Goal: Navigation & Orientation: Find specific page/section

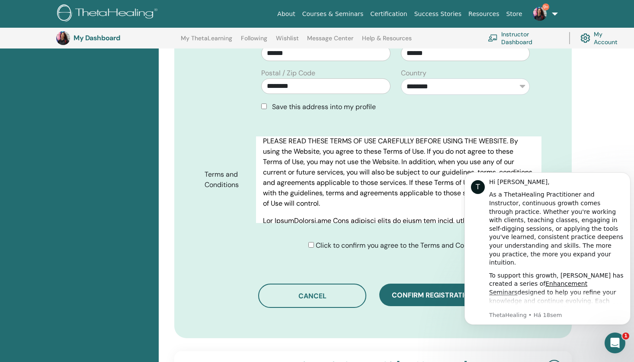
scroll to position [43, 0]
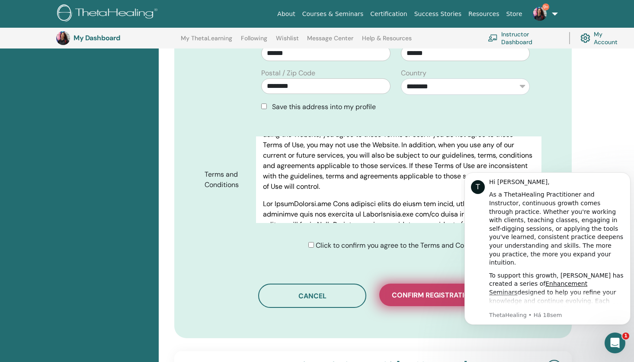
click at [402, 283] on button "Confirm registration" at bounding box center [433, 294] width 108 height 22
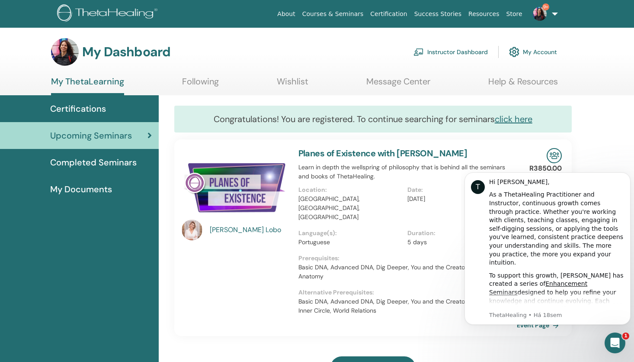
click at [445, 52] on link "Instructor Dashboard" at bounding box center [451, 51] width 74 height 19
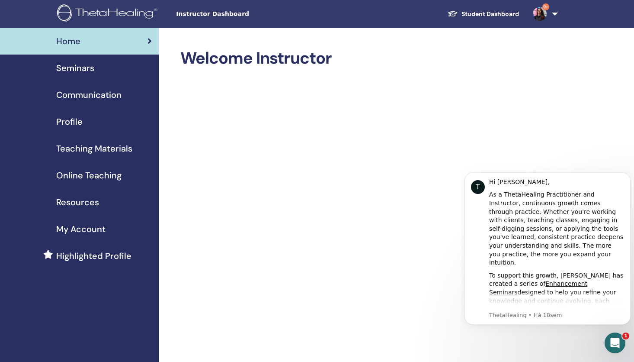
click at [67, 71] on span "Seminars" at bounding box center [75, 67] width 38 height 13
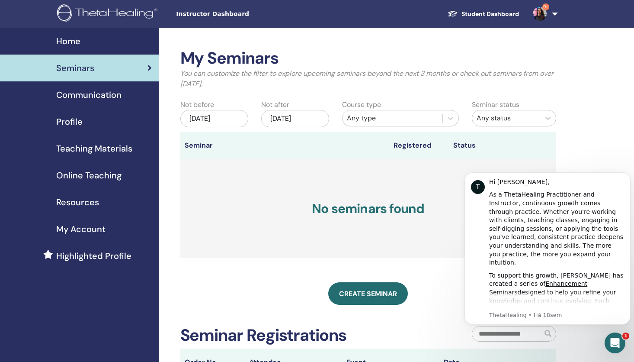
click at [508, 16] on link "Student Dashboard" at bounding box center [483, 14] width 85 height 16
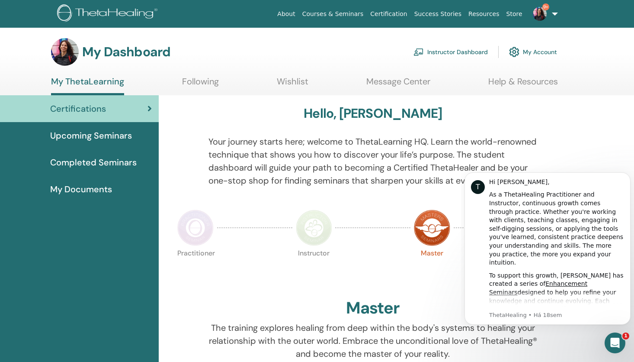
click at [84, 137] on span "Upcoming Seminars" at bounding box center [91, 135] width 82 height 13
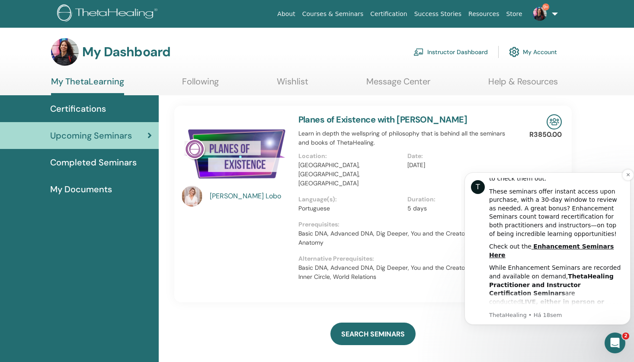
scroll to position [216, 0]
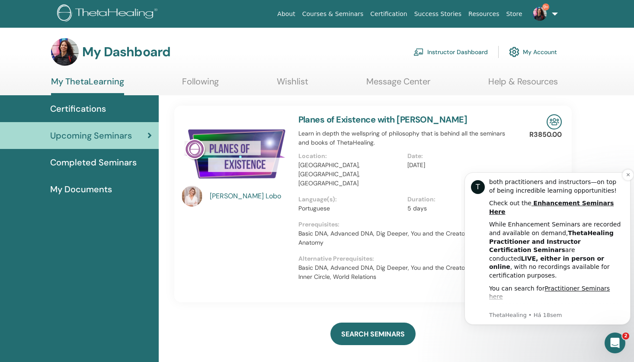
click at [560, 306] on link "Instructor Seminars here" at bounding box center [538, 309] width 75 height 7
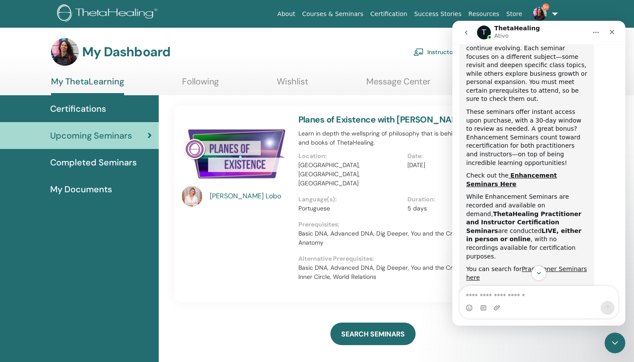
scroll to position [260, 0]
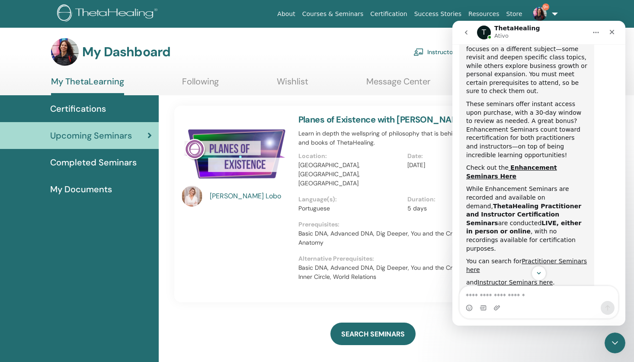
click at [236, 54] on div "My Dashboard Instructor Dashboard My Account" at bounding box center [304, 52] width 506 height 28
click at [103, 163] on span "Completed Seminars" at bounding box center [93, 162] width 87 height 13
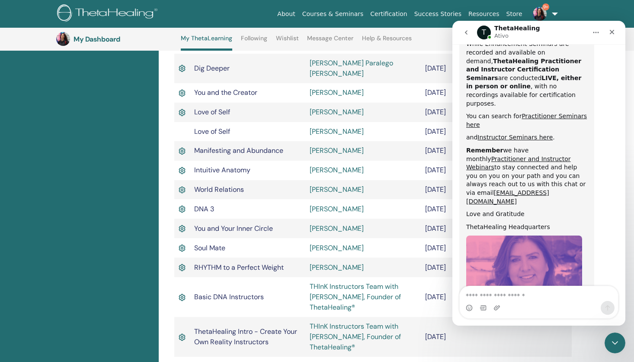
scroll to position [412, 0]
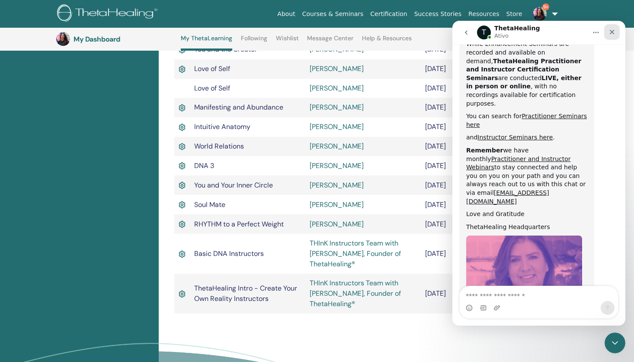
click at [609, 32] on icon "Fechar" at bounding box center [612, 32] width 7 height 7
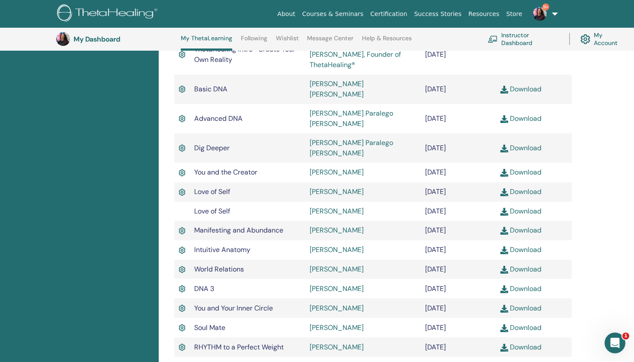
scroll to position [239, 0]
